Goal: Task Accomplishment & Management: Use online tool/utility

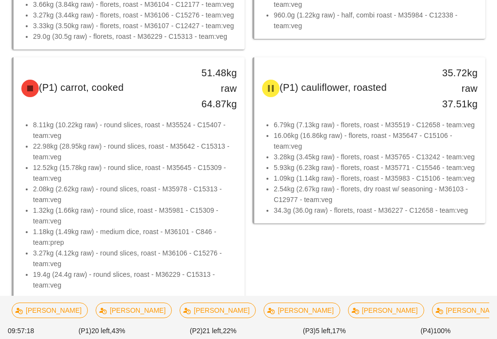
scroll to position [404, 0]
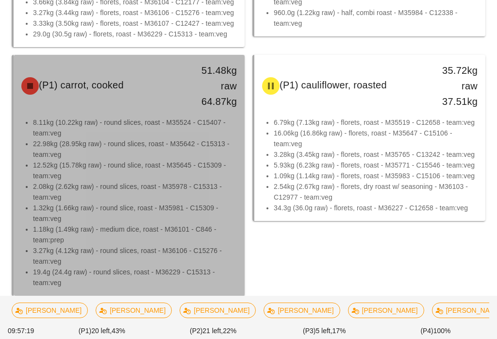
click at [194, 257] on li "3.27kg (4.12kg raw) - round slices, roast - M36106 - C15276 - team:veg" at bounding box center [135, 255] width 204 height 21
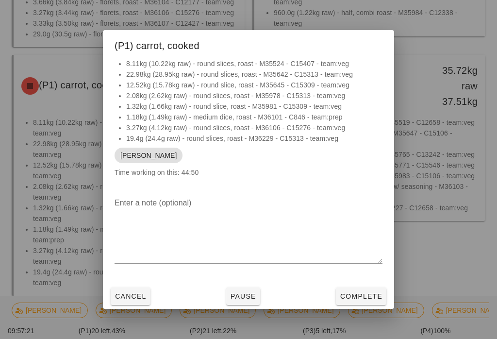
click at [245, 300] on span "Pause" at bounding box center [243, 296] width 26 height 8
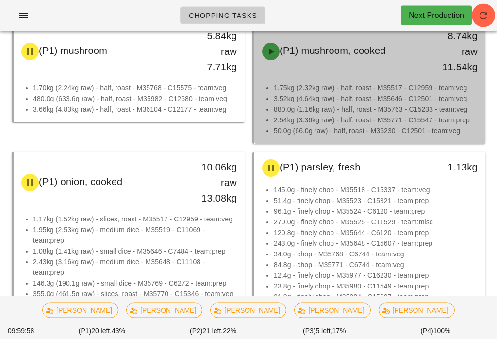
scroll to position [1241, 0]
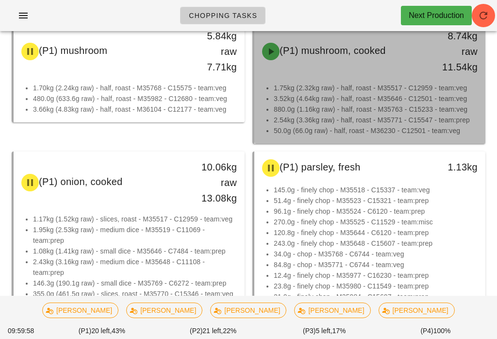
click at [427, 88] on li "1.75kg (2.32kg raw) - half, roast - M35517 - C12959 - team:veg" at bounding box center [376, 87] width 204 height 11
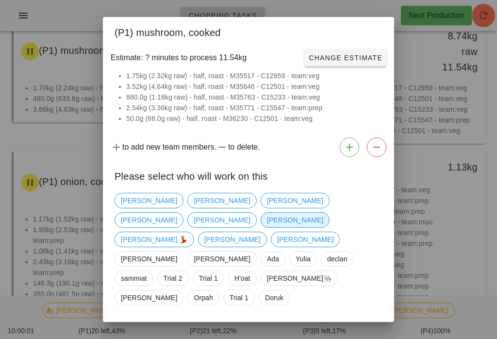
click at [313, 217] on span "[PERSON_NAME]" at bounding box center [295, 220] width 56 height 15
click at [360, 327] on span "Confirm Start" at bounding box center [351, 331] width 64 height 8
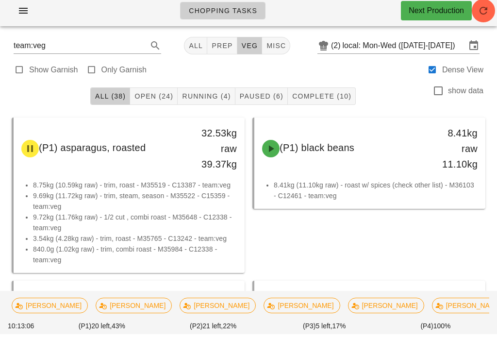
scroll to position [6, 0]
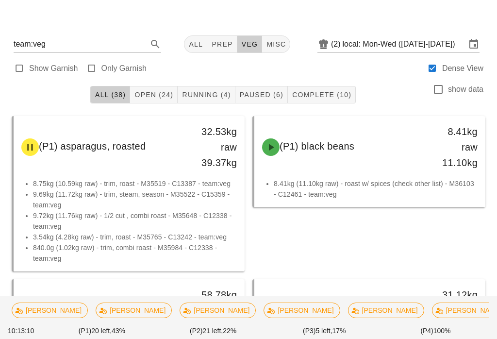
click at [216, 91] on span "Running (4)" at bounding box center [205, 95] width 49 height 8
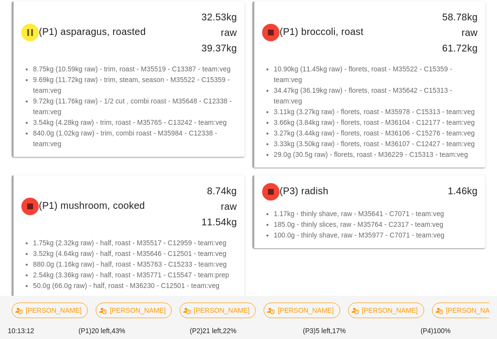
scroll to position [135, 0]
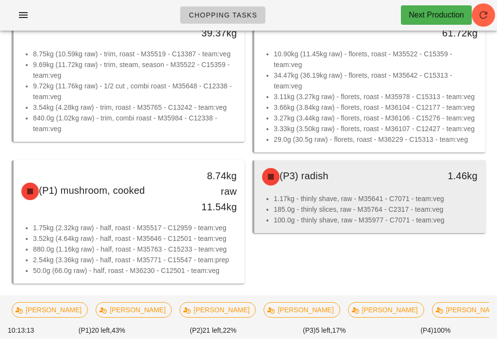
click at [409, 208] on li "185.0g - thinly slices, raw - M35764 - C2317 - team:veg" at bounding box center [376, 209] width 204 height 11
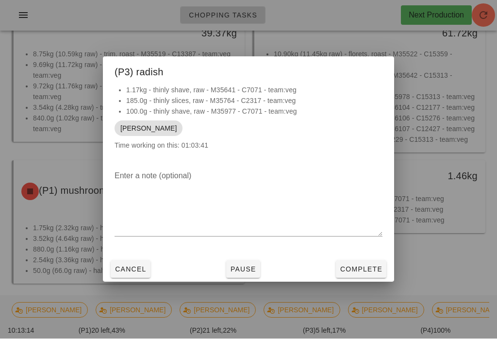
click at [364, 278] on button "Complete" at bounding box center [361, 269] width 50 height 17
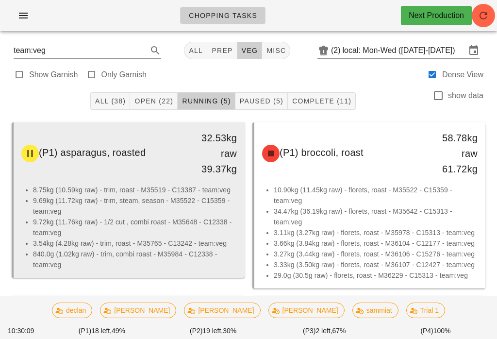
click at [182, 208] on li "9.69kg (11.72kg raw) - trim, steam, season - M35522 - C15359 - team:veg" at bounding box center [135, 205] width 204 height 21
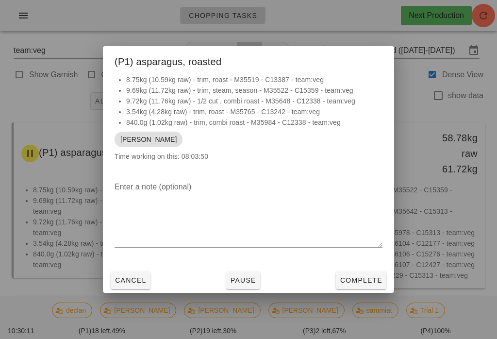
click at [348, 274] on button "Complete" at bounding box center [361, 279] width 50 height 17
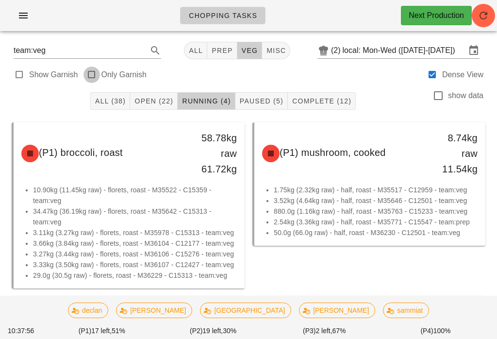
click at [87, 74] on div at bounding box center [92, 75] width 14 height 14
type input "garnish"
checkbox input "true"
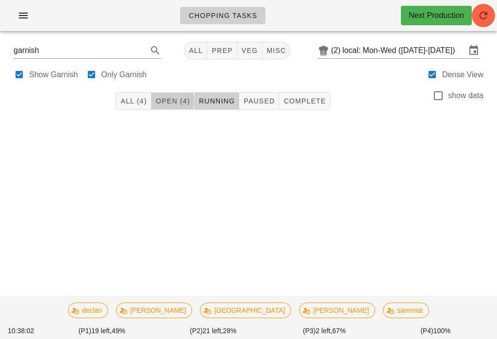
click at [138, 95] on button "All (4)" at bounding box center [132, 100] width 35 height 17
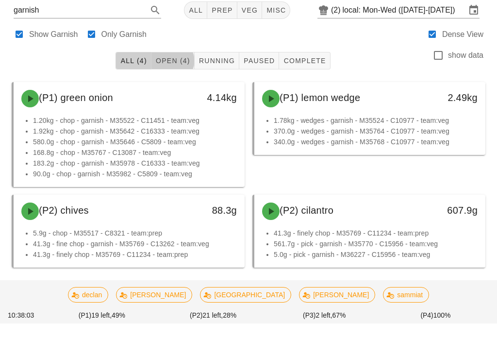
scroll to position [24, 0]
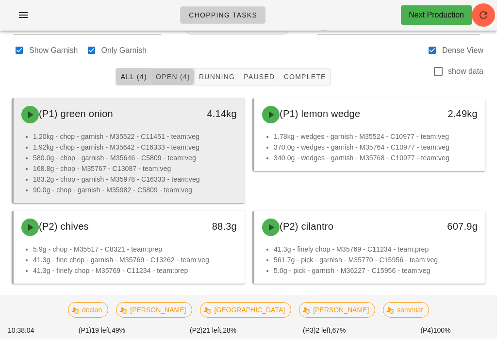
click at [200, 144] on li "1.92kg - chop - garnish - M35642 - C16333 - team:veg" at bounding box center [135, 147] width 204 height 11
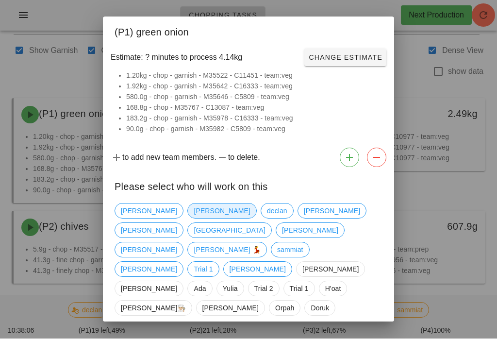
click at [194, 213] on span "[PERSON_NAME]" at bounding box center [222, 211] width 56 height 15
click at [354, 333] on button "Confirm Start" at bounding box center [350, 341] width 71 height 17
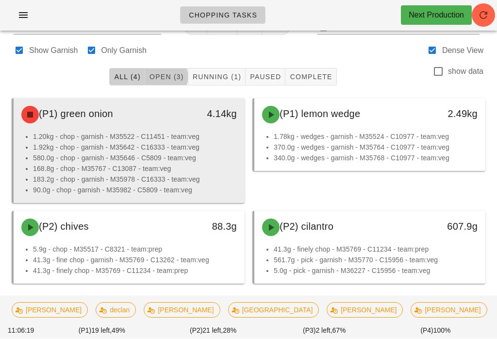
click at [83, 137] on li "1.20kg - chop - garnish - M35522 - C11451 - team:veg" at bounding box center [135, 136] width 204 height 11
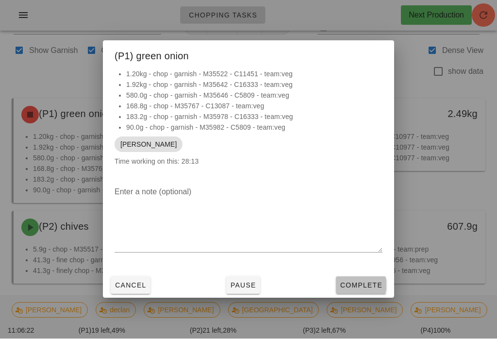
click at [361, 285] on button "Complete" at bounding box center [361, 285] width 50 height 17
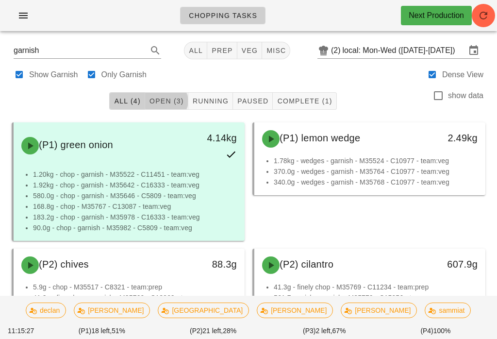
click at [88, 68] on div at bounding box center [92, 75] width 14 height 14
checkbox input "false"
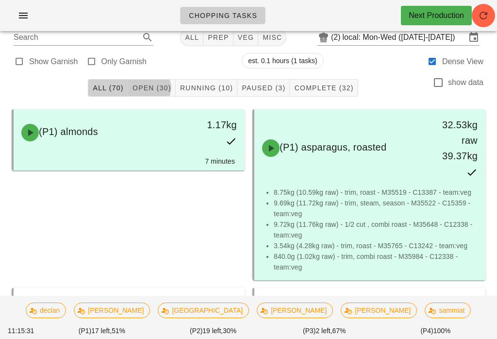
scroll to position [8, 0]
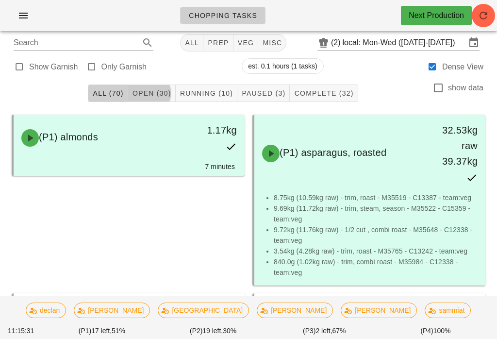
click at [219, 89] on span "Running (10)" at bounding box center [206, 93] width 53 height 8
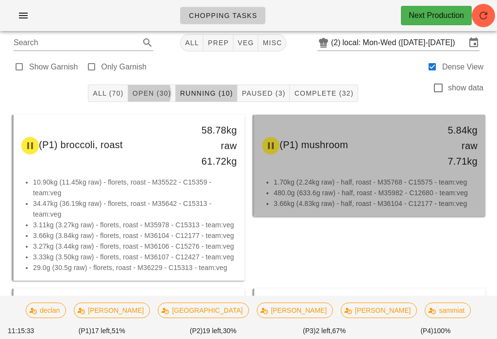
click at [349, 188] on li "480.0g (633.6g raw) - half, roast - M35982 - C12680 - team:veg" at bounding box center [376, 192] width 204 height 11
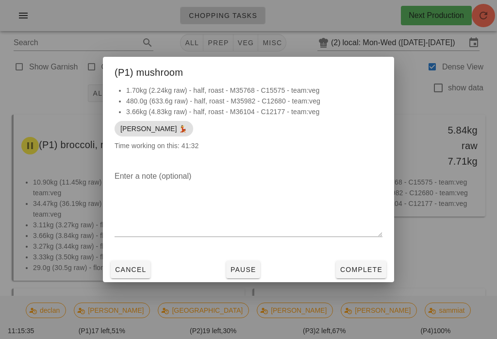
click at [125, 268] on button "Cancel" at bounding box center [131, 269] width 40 height 17
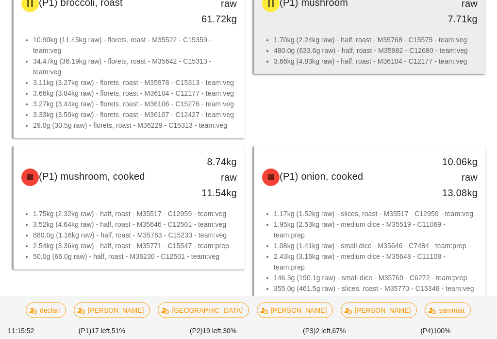
scroll to position [150, 0]
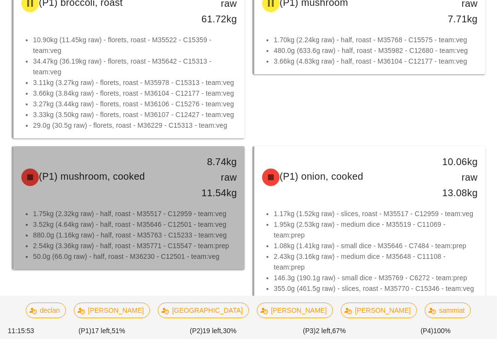
click at [146, 253] on li "50.0g (66.0g raw) - half, roast - M36230 - C12501 - team:veg" at bounding box center [135, 256] width 204 height 11
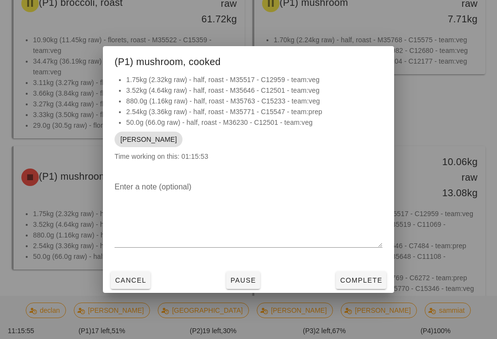
click at [362, 289] on button "Complete" at bounding box center [361, 279] width 50 height 17
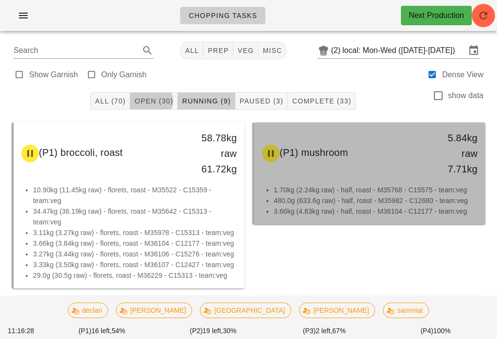
click at [327, 200] on li "480.0g (633.6g raw) - half, roast - M35982 - C12680 - team:veg" at bounding box center [376, 200] width 204 height 11
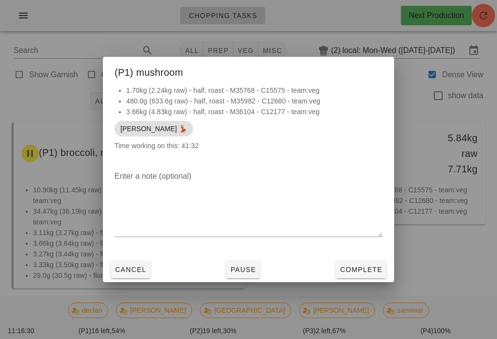
click at [363, 272] on span "Complete" at bounding box center [361, 269] width 43 height 8
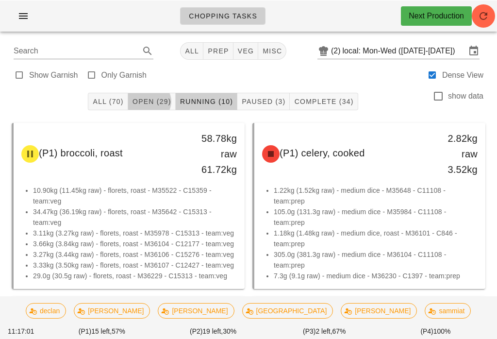
click at [276, 98] on span "Paused (3)" at bounding box center [263, 101] width 44 height 8
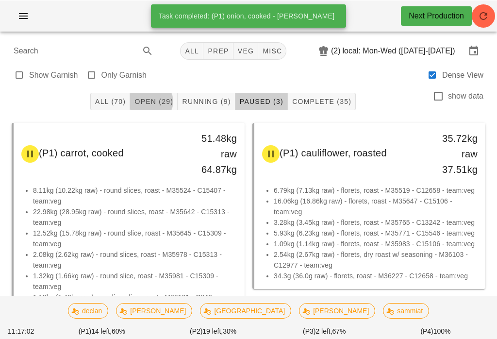
click at [327, 102] on span "Complete (35)" at bounding box center [322, 101] width 60 height 8
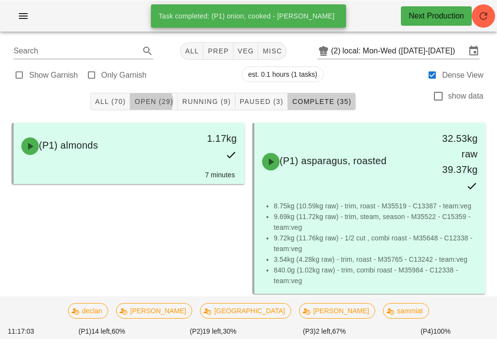
click at [209, 98] on span "Running (9)" at bounding box center [205, 101] width 49 height 8
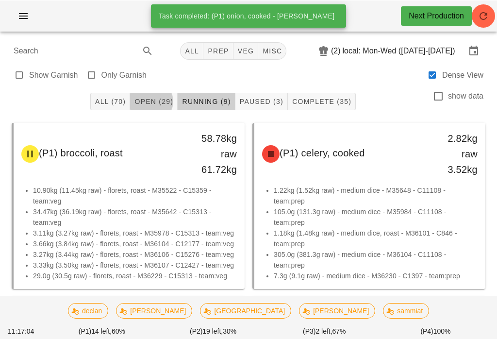
click at [101, 79] on label "Only Garnish" at bounding box center [123, 75] width 45 height 10
type input "garnish"
checkbox input "true"
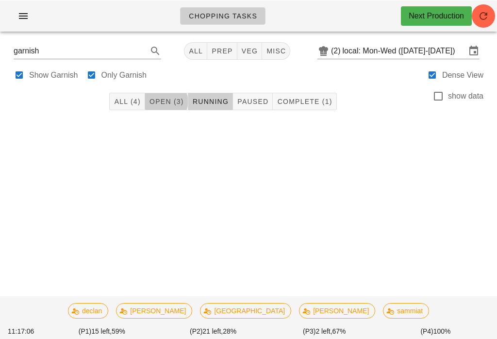
click at [271, 49] on span "misc" at bounding box center [276, 51] width 20 height 8
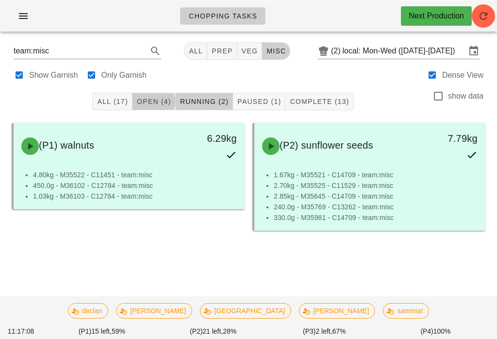
click at [270, 105] on span "Paused (1)" at bounding box center [259, 101] width 44 height 8
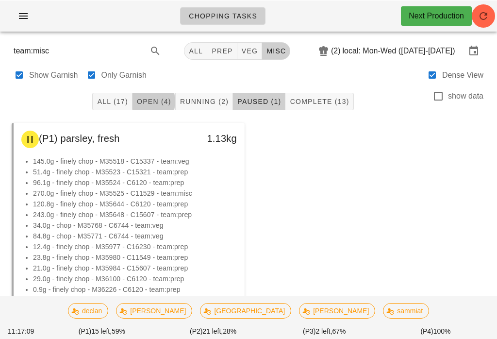
click at [114, 101] on span "All (17)" at bounding box center [112, 101] width 31 height 8
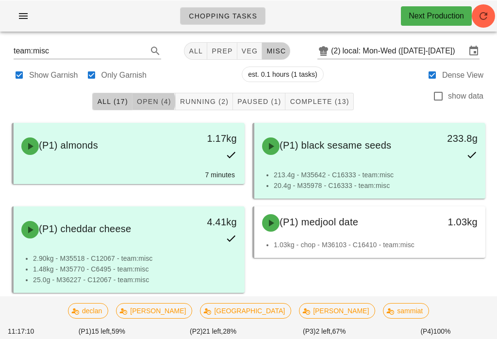
click at [212, 94] on button "Running (2)" at bounding box center [204, 100] width 57 height 17
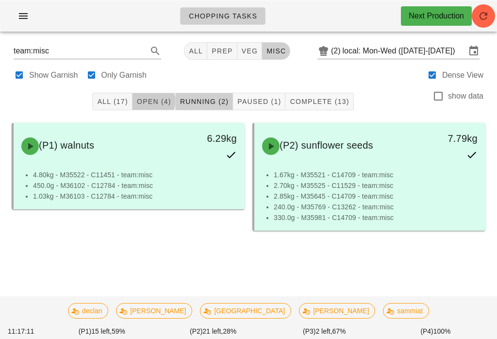
click at [119, 99] on span "All (17)" at bounding box center [112, 101] width 31 height 8
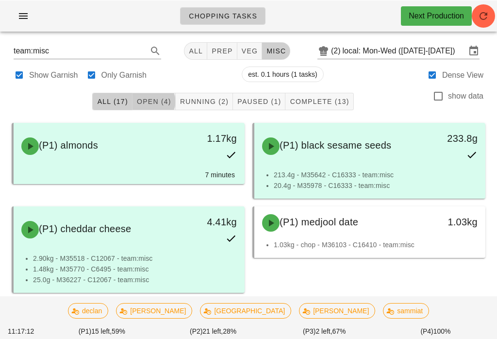
click at [317, 93] on button "Complete (13)" at bounding box center [319, 100] width 68 height 17
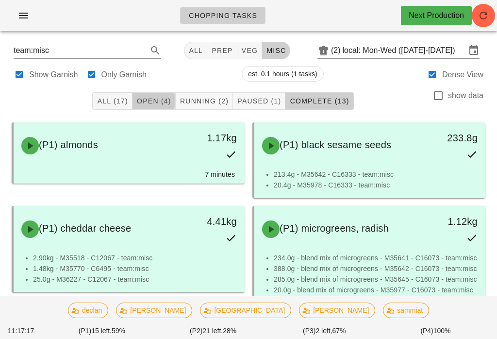
click at [203, 106] on button "Running (2)" at bounding box center [204, 100] width 57 height 17
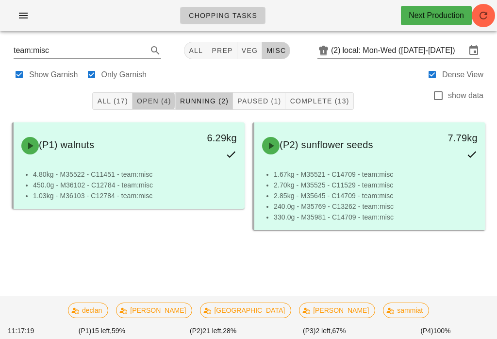
click at [145, 100] on span "Open (4)" at bounding box center [153, 101] width 35 height 8
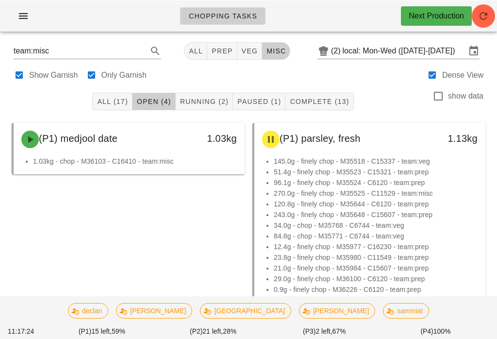
click at [206, 95] on button "Running (2)" at bounding box center [204, 100] width 57 height 17
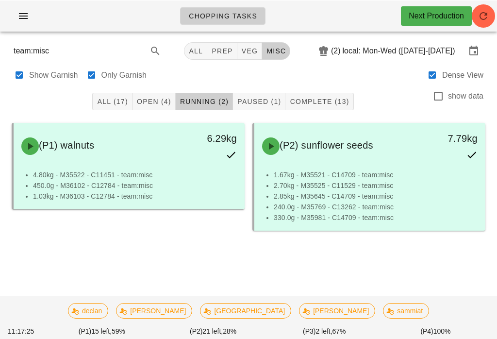
click at [248, 45] on button "veg" at bounding box center [249, 50] width 25 height 17
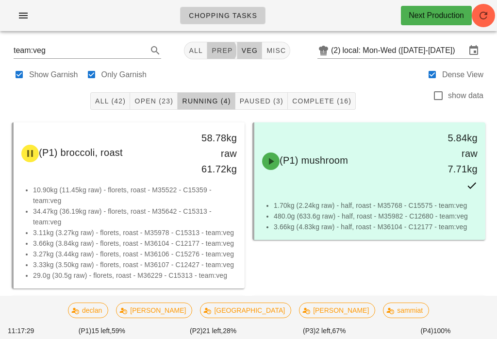
click at [147, 99] on span "Open (23)" at bounding box center [153, 101] width 39 height 8
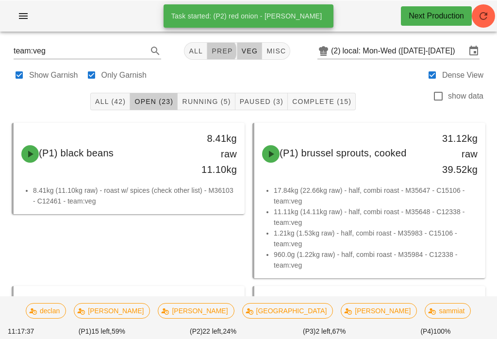
click at [110, 103] on span "All (42)" at bounding box center [110, 101] width 31 height 8
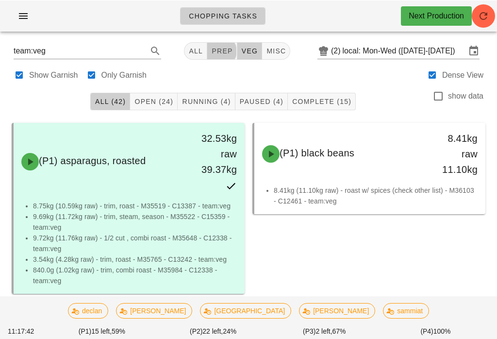
click at [169, 105] on span "Open (24)" at bounding box center [153, 101] width 39 height 8
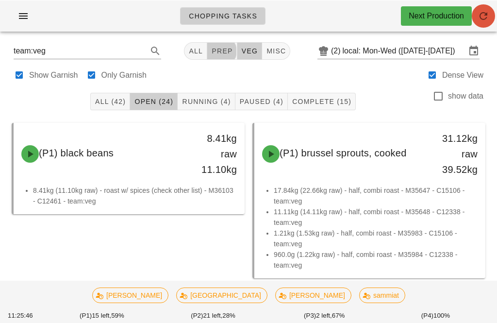
click at [213, 99] on span "Running (4)" at bounding box center [205, 101] width 49 height 8
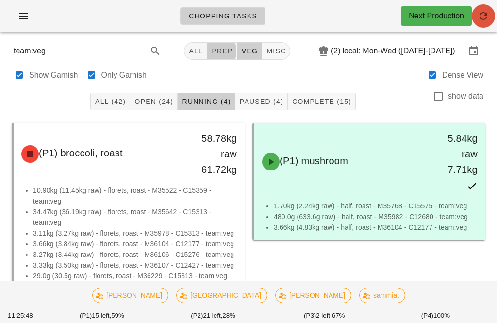
click at [266, 106] on button "Paused (4)" at bounding box center [261, 100] width 52 height 17
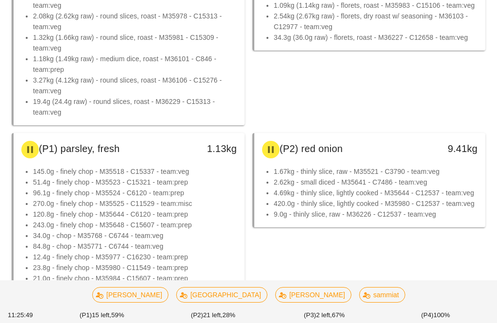
scroll to position [277, 0]
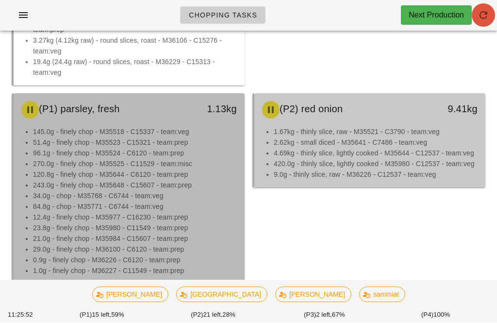
click at [184, 226] on li "23.8g - finely chop - M35980 - C11549 - team:prep" at bounding box center [135, 228] width 204 height 11
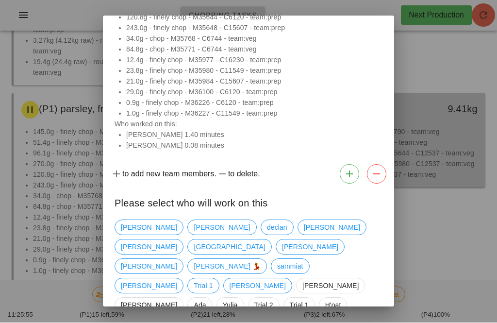
scroll to position [98, 0]
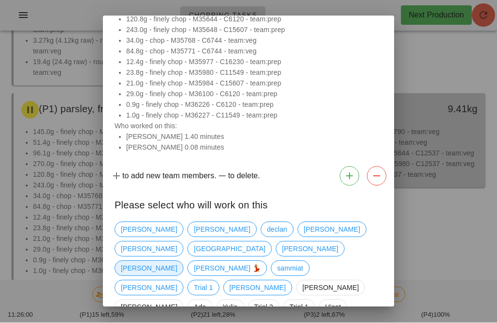
click at [126, 261] on span "[PERSON_NAME]" at bounding box center [149, 268] width 56 height 15
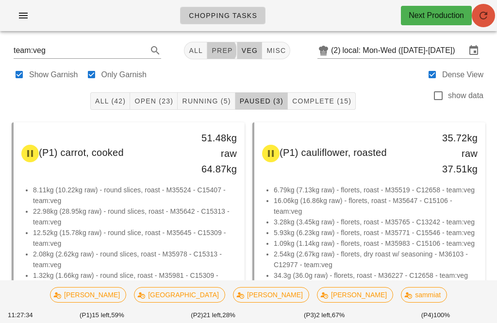
click at [167, 104] on span "Open (23)" at bounding box center [153, 101] width 39 height 8
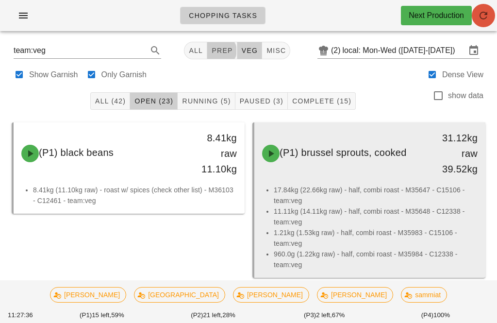
click at [340, 200] on li "17.84kg (22.66kg raw) - half, combi roast - M35647 - C15106 - team:veg" at bounding box center [376, 194] width 204 height 21
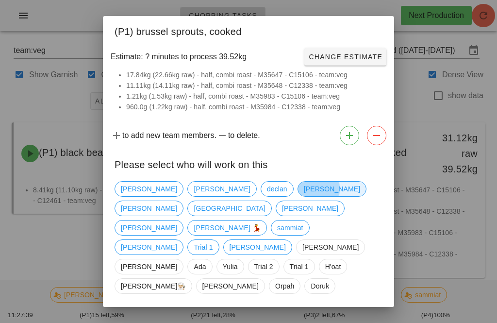
click at [304, 196] on span "[PERSON_NAME]" at bounding box center [332, 188] width 56 height 15
click at [338, 316] on span "Confirm Start" at bounding box center [351, 320] width 64 height 8
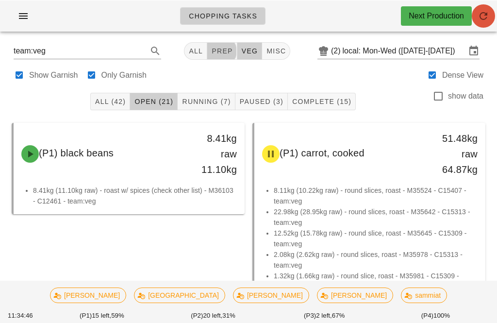
click at [266, 49] on span "misc" at bounding box center [276, 51] width 20 height 8
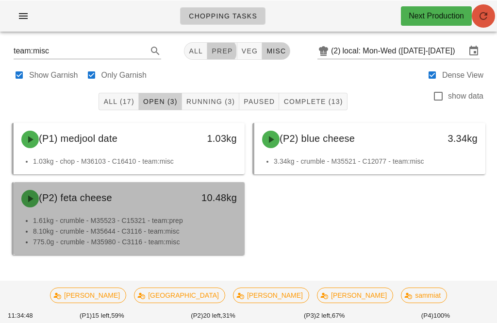
click at [141, 209] on div "(P2) feta cheese" at bounding box center [101, 197] width 170 height 29
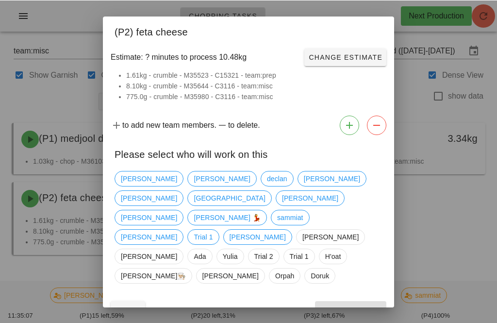
click at [53, 239] on div at bounding box center [248, 161] width 497 height 323
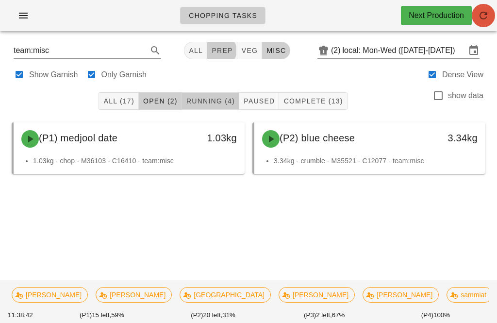
click at [192, 102] on span "Running (4)" at bounding box center [210, 101] width 49 height 8
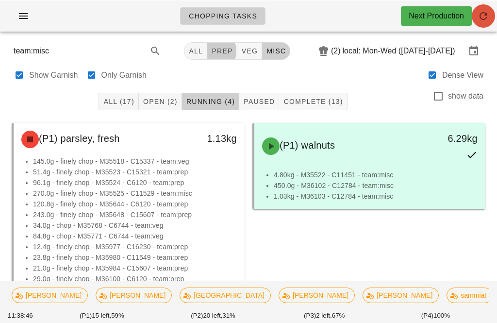
click at [244, 44] on button "veg" at bounding box center [249, 50] width 25 height 17
type input "team:veg"
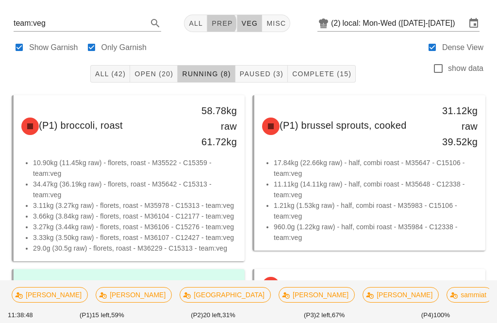
scroll to position [28, 0]
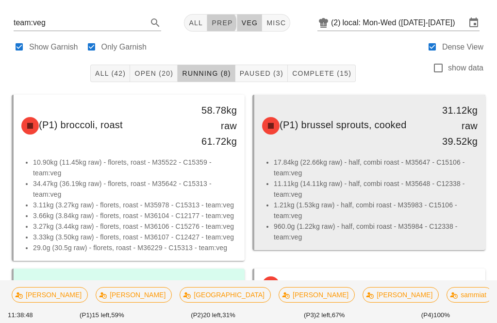
click at [339, 170] on li "17.84kg (22.66kg raw) - half, combi roast - M35647 - C15106 - team:veg" at bounding box center [376, 167] width 204 height 21
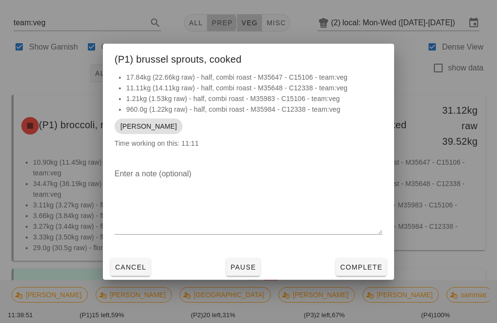
click at [252, 263] on span "Pause" at bounding box center [243, 267] width 26 height 8
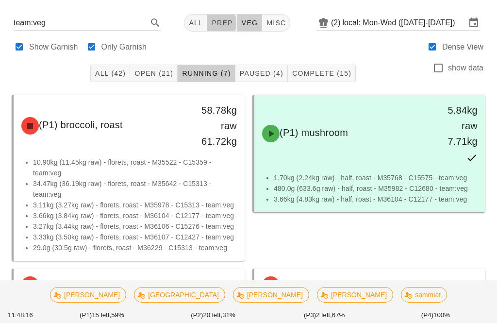
click at [269, 74] on span "Paused (4)" at bounding box center [261, 73] width 44 height 8
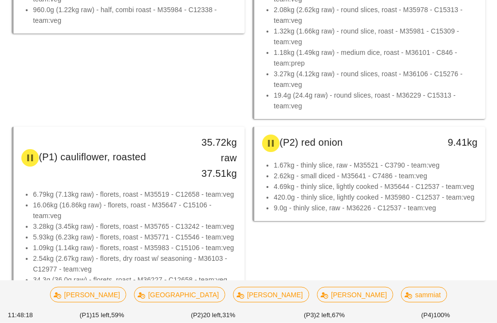
scroll to position [253, 0]
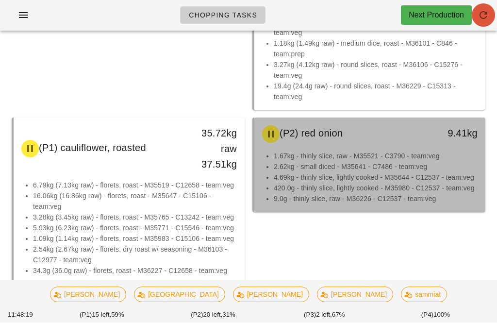
click at [354, 167] on li "2.62kg - small diced - M35641 - C7486 - team:veg" at bounding box center [376, 167] width 204 height 11
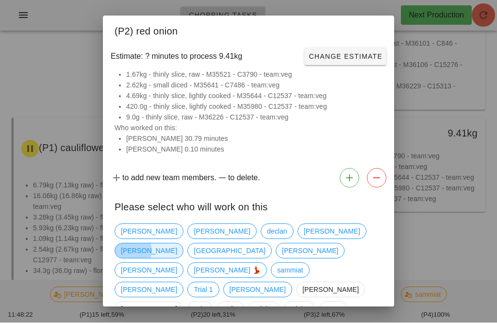
click at [177, 244] on span "[PERSON_NAME]" at bounding box center [149, 251] width 56 height 15
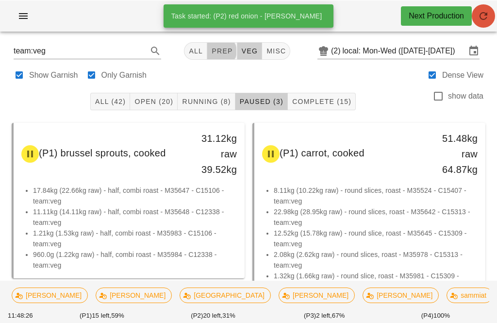
click at [199, 102] on span "Running (8)" at bounding box center [205, 101] width 49 height 8
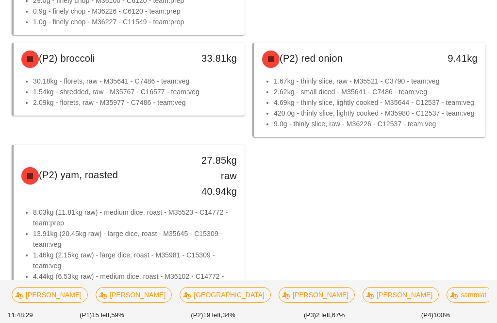
scroll to position [467, 0]
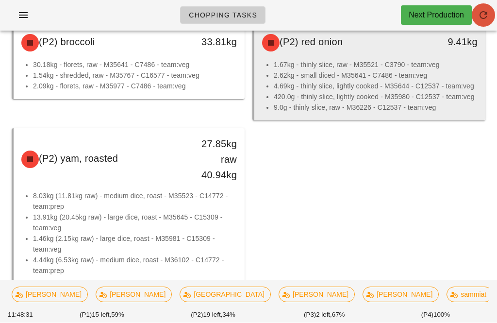
click at [348, 81] on li "4.69kg - thinly slice, lightly cooked - M35644 - C12537 - team:veg" at bounding box center [376, 86] width 204 height 11
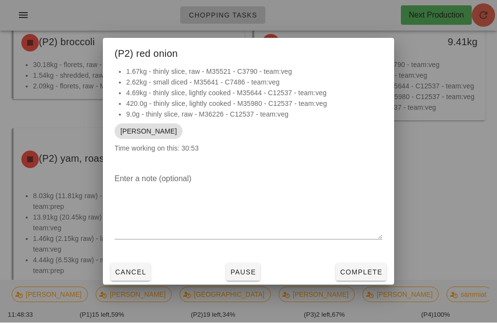
click at [354, 281] on button "Complete" at bounding box center [361, 271] width 50 height 17
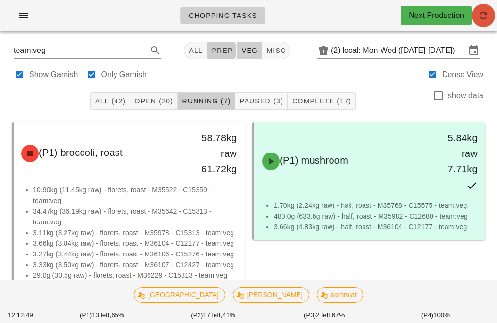
click at [206, 33] on ul "Chopping Tasks" at bounding box center [219, 15] width 103 height 35
click at [153, 95] on button "Open (20)" at bounding box center [154, 100] width 48 height 17
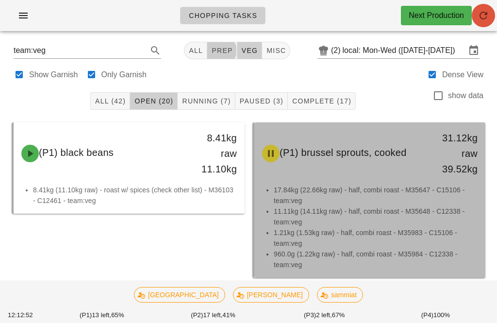
click at [368, 194] on li "17.84kg (22.66kg raw) - half, combi roast - M35647 - C15106 - team:veg" at bounding box center [376, 194] width 204 height 21
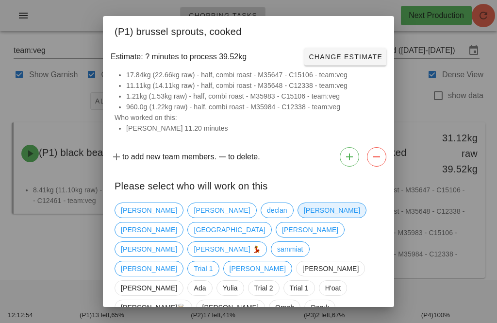
click at [304, 203] on span "[PERSON_NAME]" at bounding box center [332, 210] width 56 height 15
click at [304, 207] on span "[PERSON_NAME]" at bounding box center [332, 210] width 56 height 15
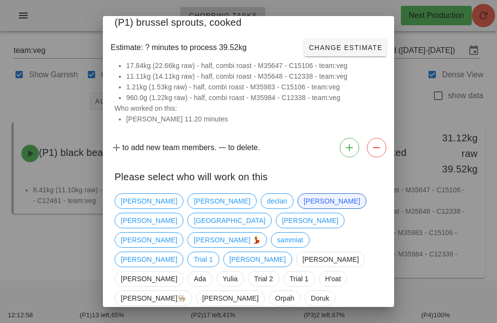
scroll to position [9, 0]
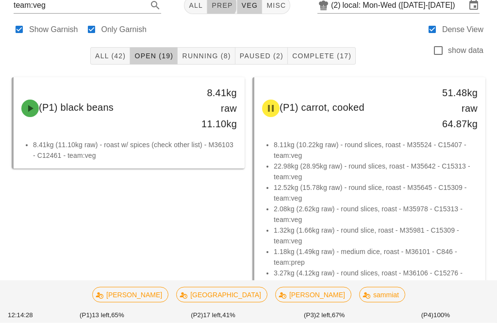
scroll to position [43, 0]
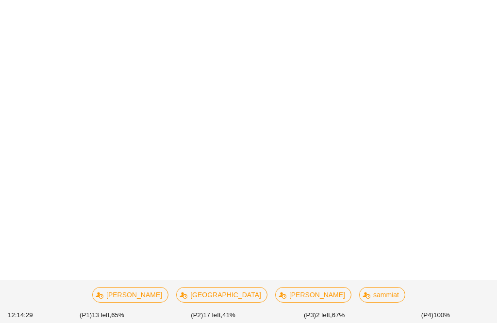
click at [220, 62] on div "Show Garnish Only Garnish Dense View" at bounding box center [248, 73] width 485 height 23
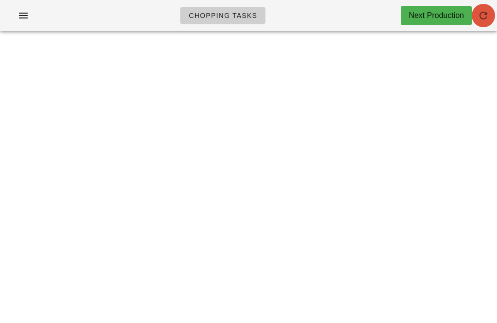
click at [485, 8] on button "button" at bounding box center [483, 15] width 23 height 23
